Goal: Transaction & Acquisition: Purchase product/service

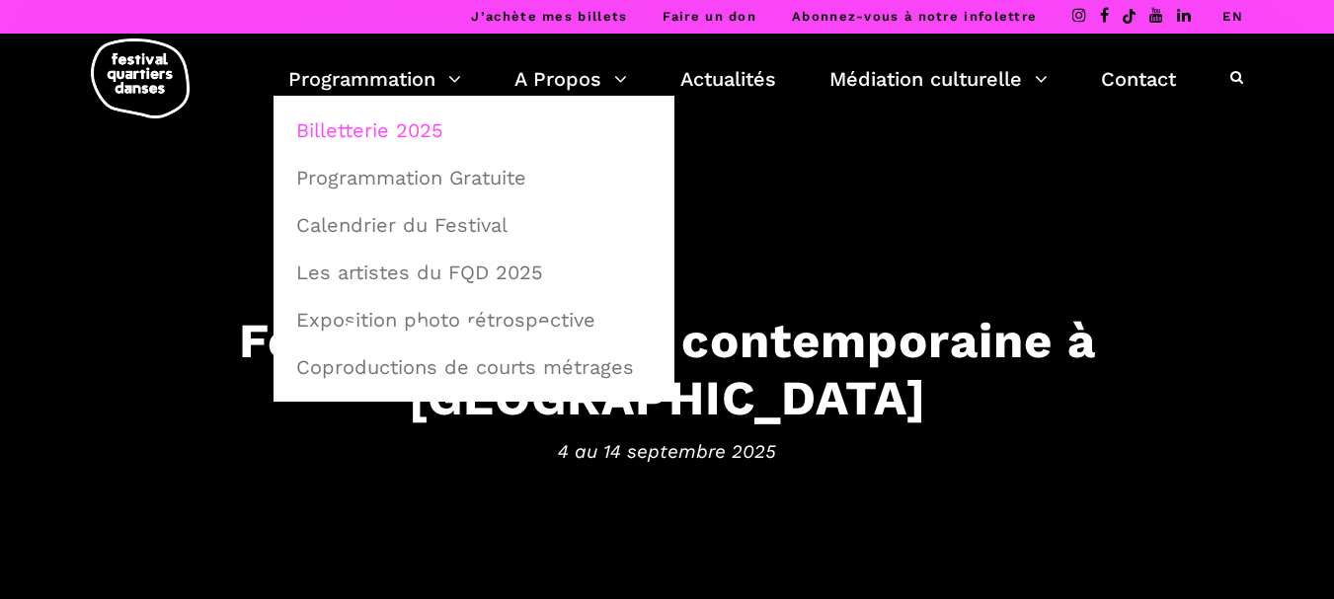
click at [423, 125] on link "Billetterie 2025" at bounding box center [473, 130] width 379 height 45
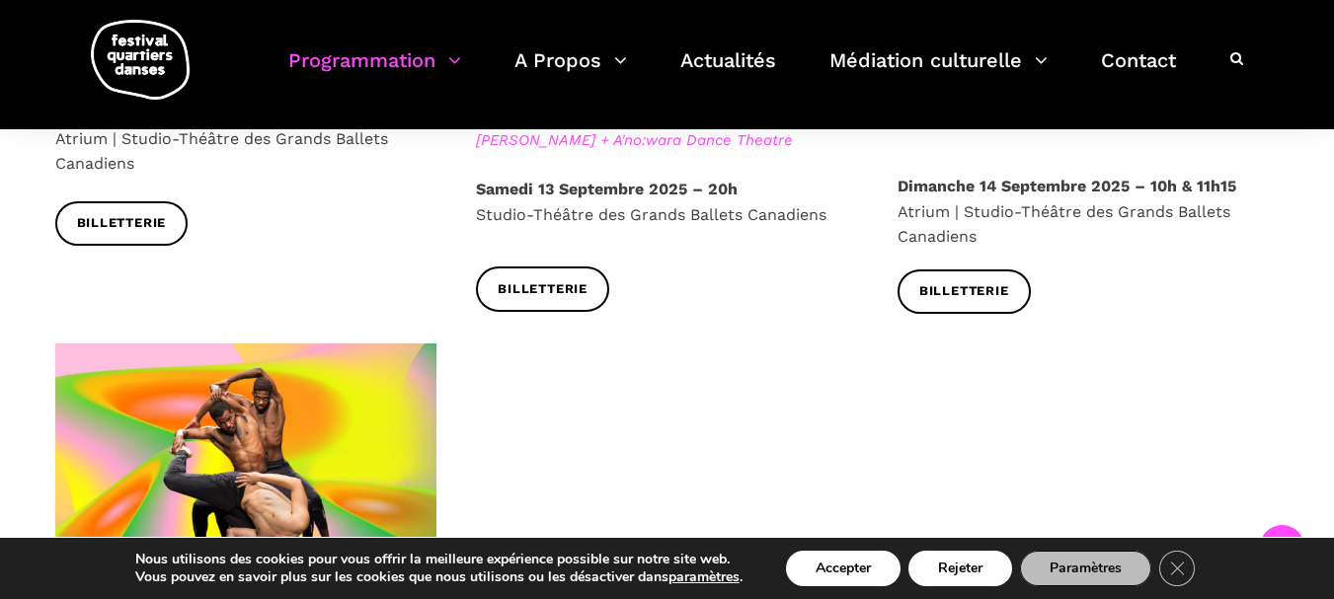
scroll to position [3556, 0]
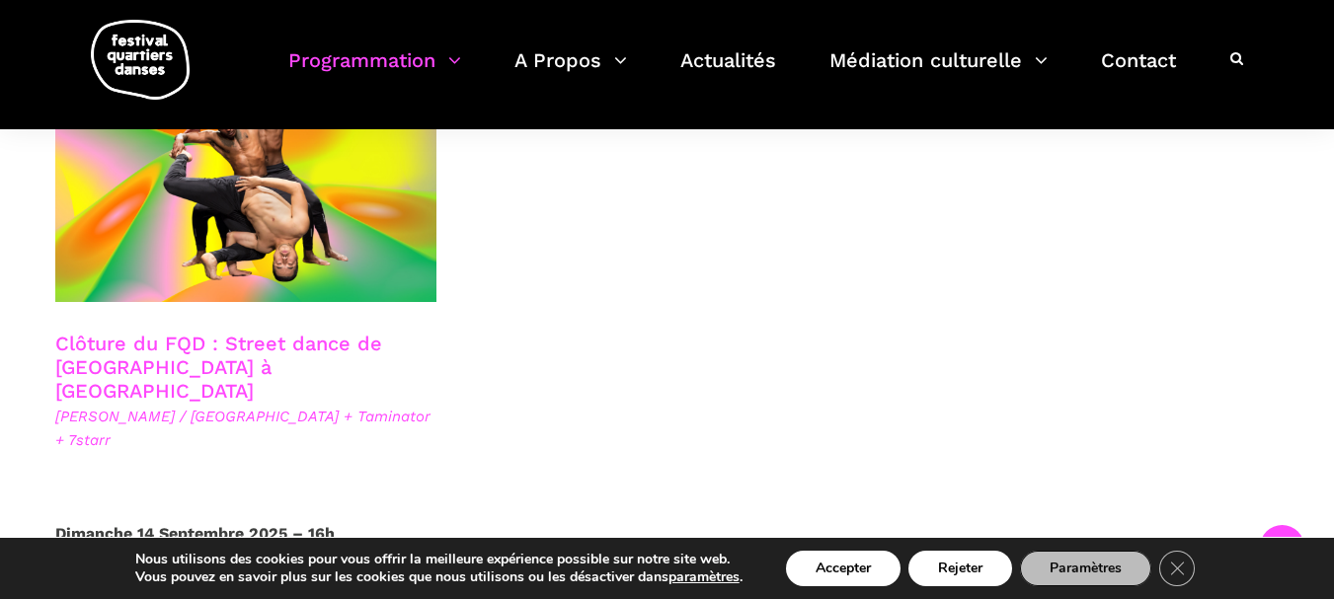
click at [193, 332] on link "Clôture du FQD : Street dance de [GEOGRAPHIC_DATA] à [GEOGRAPHIC_DATA]" at bounding box center [218, 367] width 327 height 71
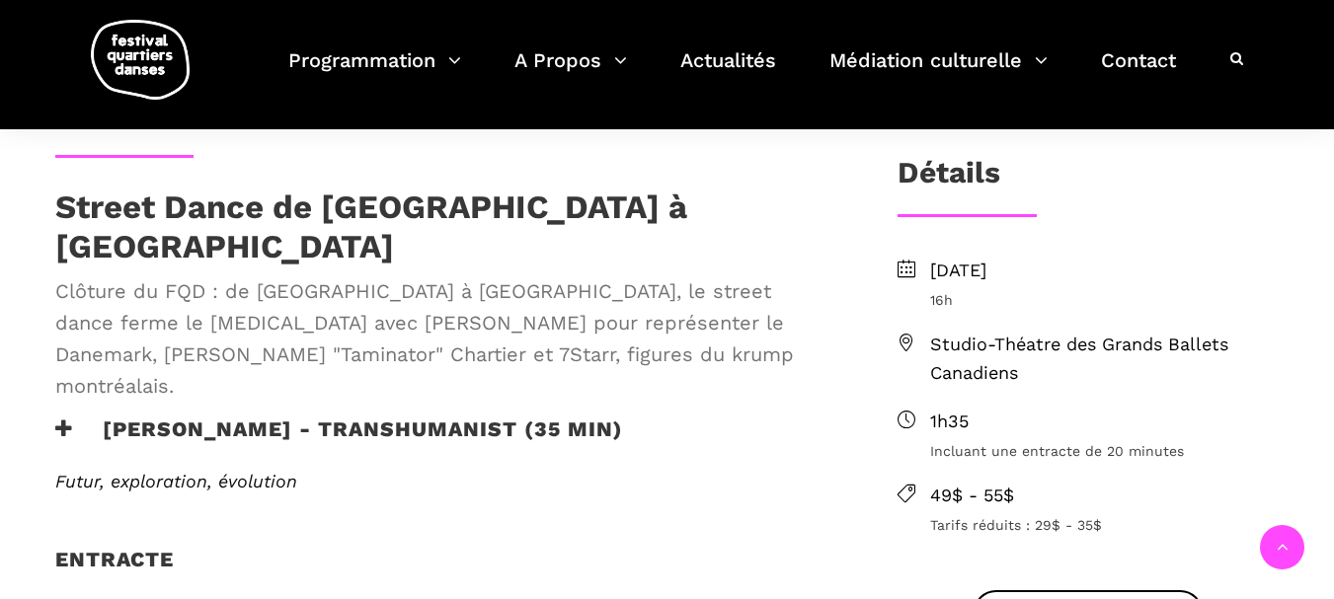
scroll to position [593, 0]
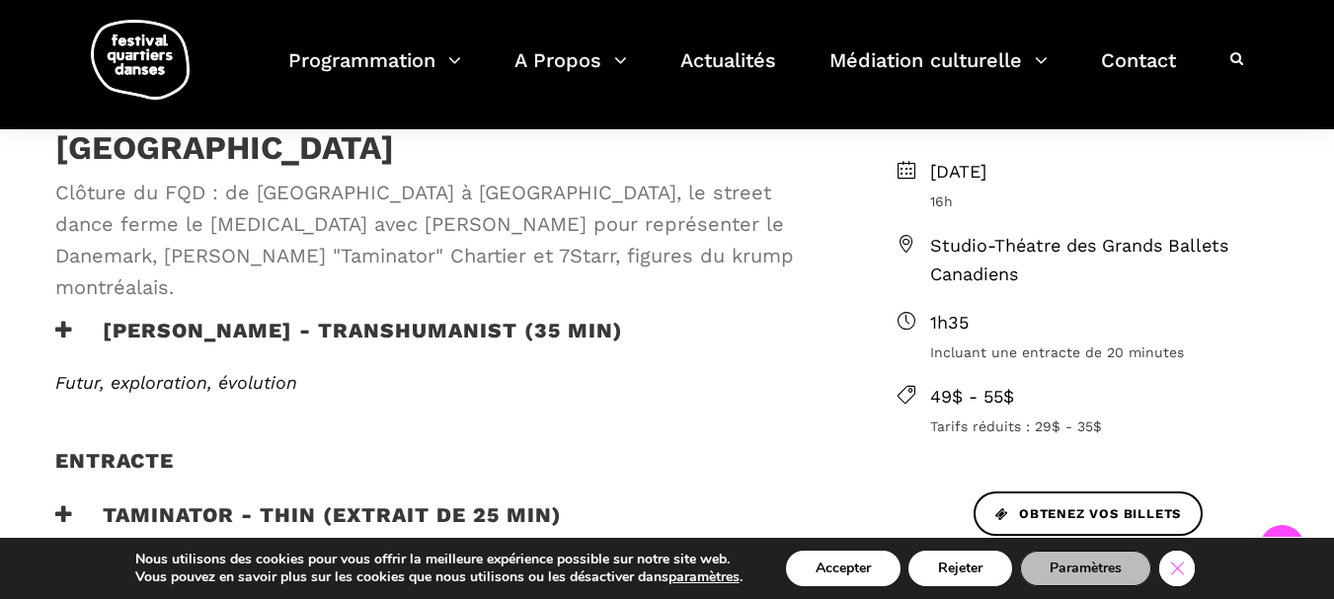
click at [1174, 561] on icon "Close GDPR Cookie Banner" at bounding box center [1177, 568] width 36 height 30
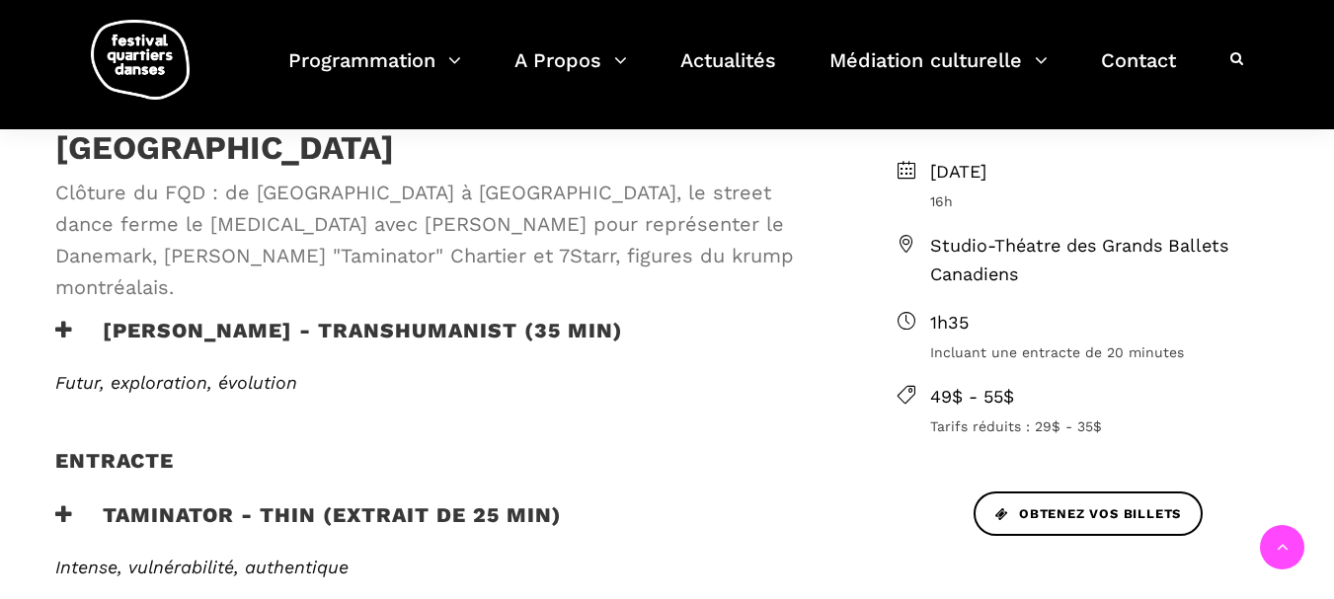
scroll to position [395, 0]
